Goal: Find specific page/section: Find specific page/section

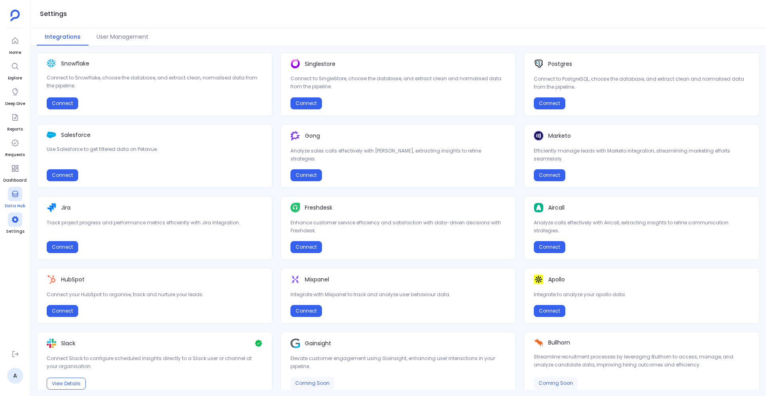
click at [12, 194] on icon at bounding box center [15, 194] width 6 height 6
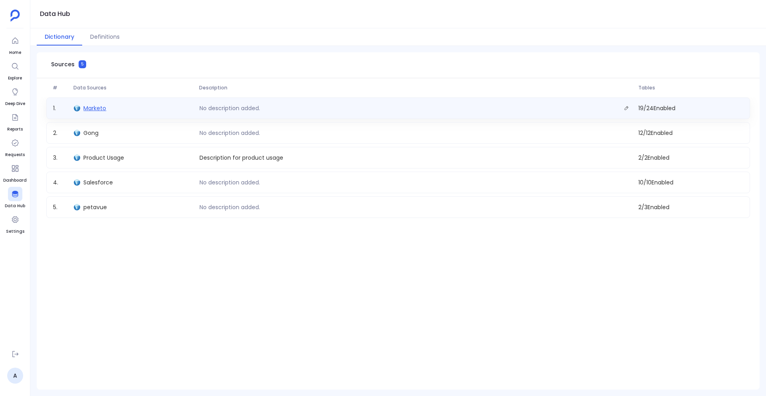
click at [101, 108] on span "Marketo" at bounding box center [94, 108] width 23 height 8
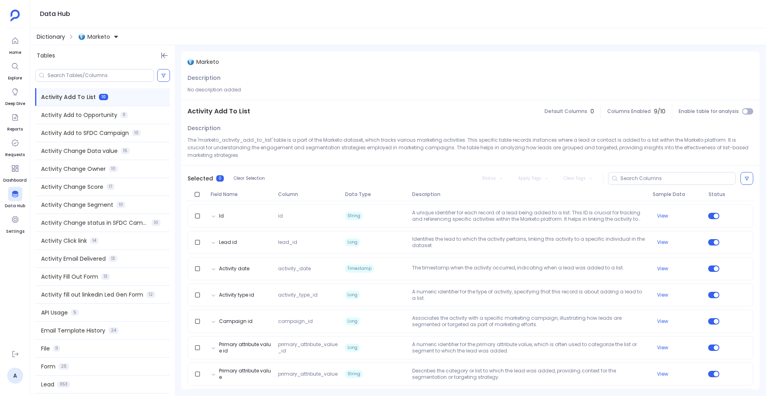
click at [45, 38] on span "Dictionary" at bounding box center [51, 37] width 28 height 8
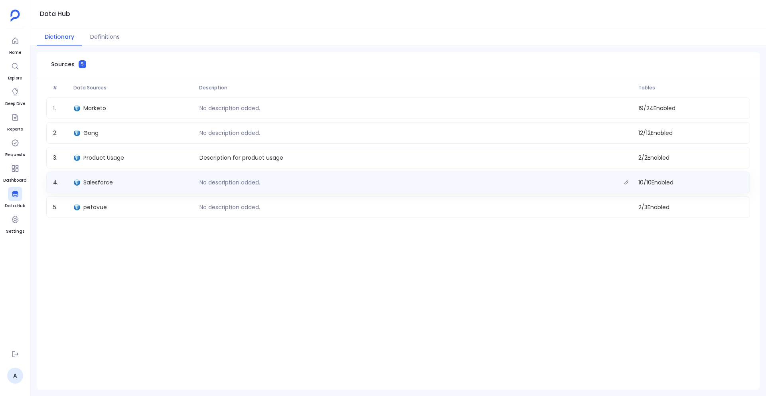
click at [94, 186] on div "Salesforce" at bounding box center [133, 182] width 125 height 11
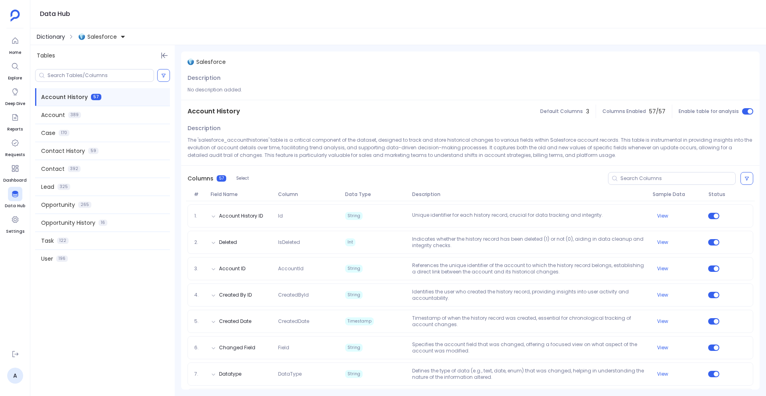
click at [50, 33] on span "Dictionary" at bounding box center [51, 37] width 28 height 8
